Goal: Task Accomplishment & Management: Use online tool/utility

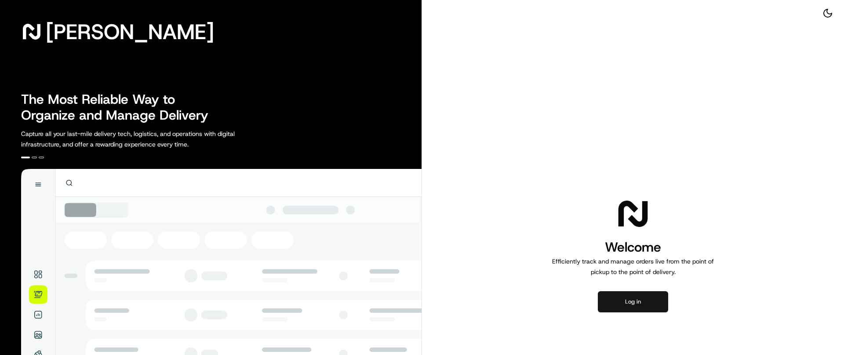
click at [638, 306] on button "Log in" at bounding box center [633, 301] width 70 height 21
